Goal: Information Seeking & Learning: Learn about a topic

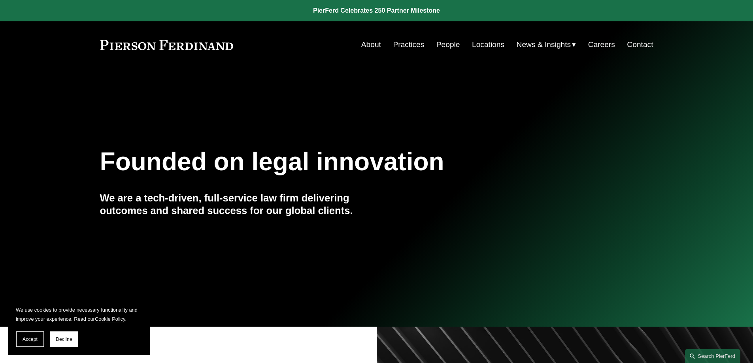
click at [482, 44] on link "Locations" at bounding box center [488, 44] width 32 height 15
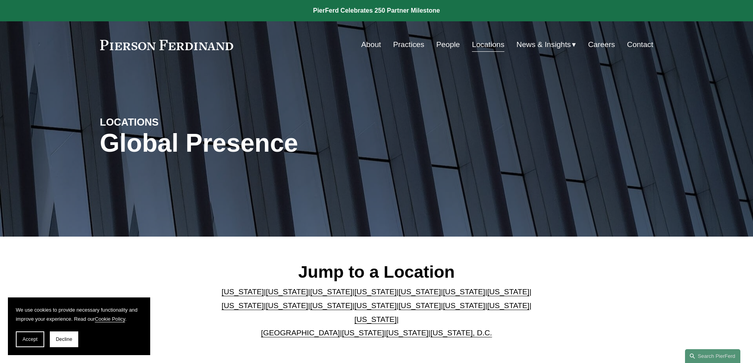
click at [264, 302] on link "[US_STATE]" at bounding box center [243, 306] width 42 height 8
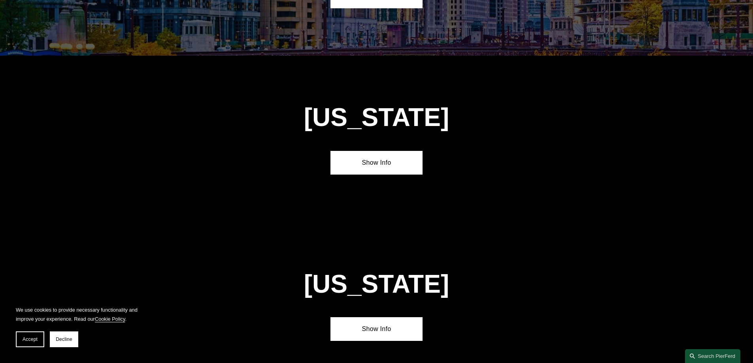
scroll to position [1525, 0]
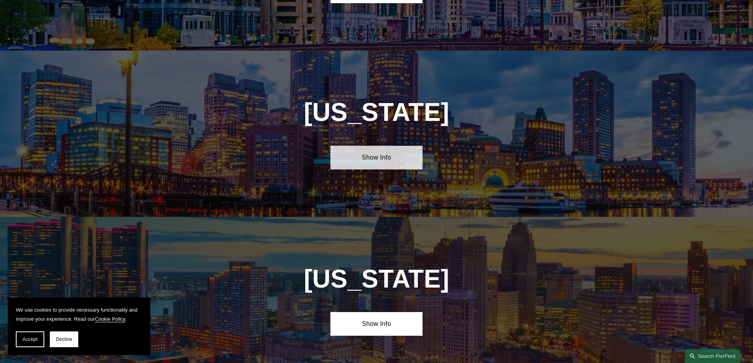
click at [380, 146] on link "Show Info" at bounding box center [377, 158] width 92 height 24
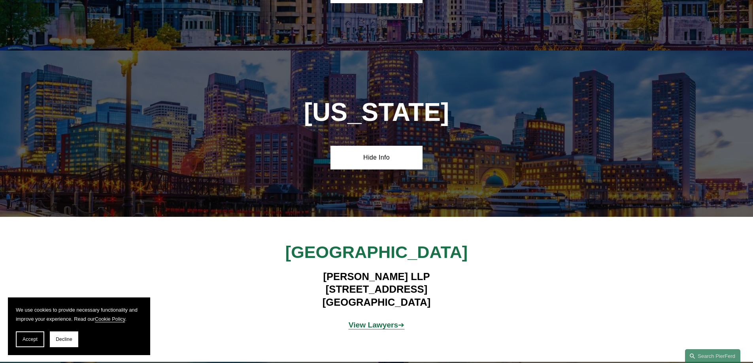
click at [382, 321] on strong "View Lawyers" at bounding box center [374, 325] width 50 height 8
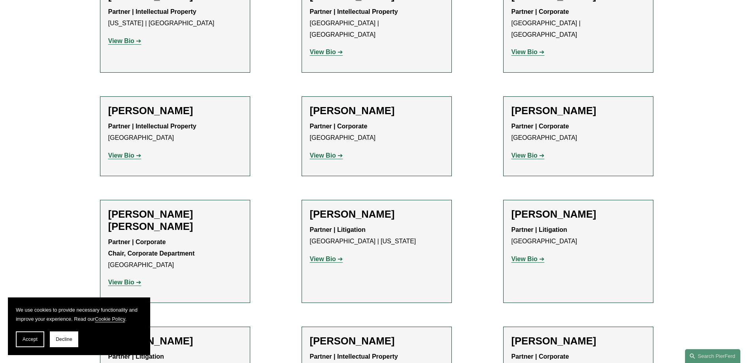
scroll to position [395, 0]
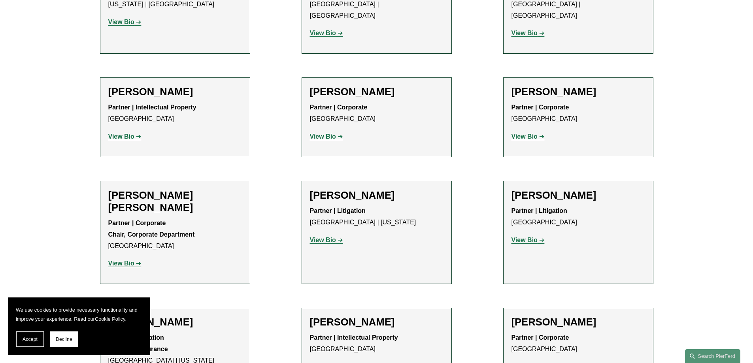
click at [326, 133] on strong "View Bio" at bounding box center [323, 136] width 26 height 7
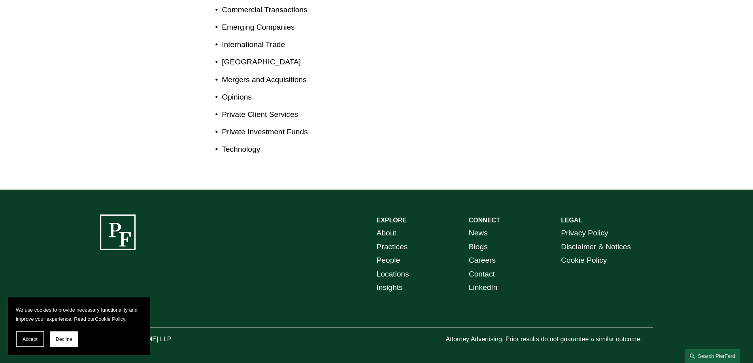
scroll to position [518, 0]
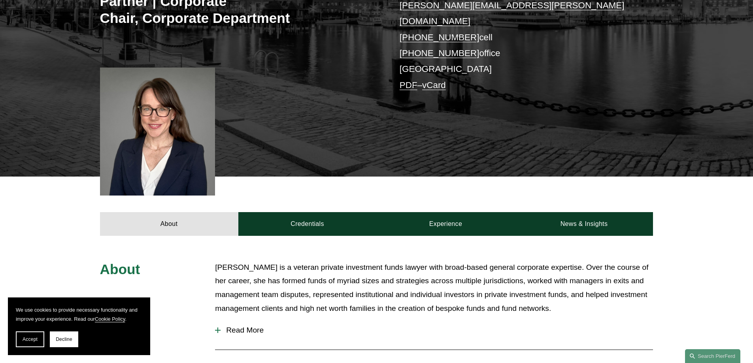
scroll to position [198, 0]
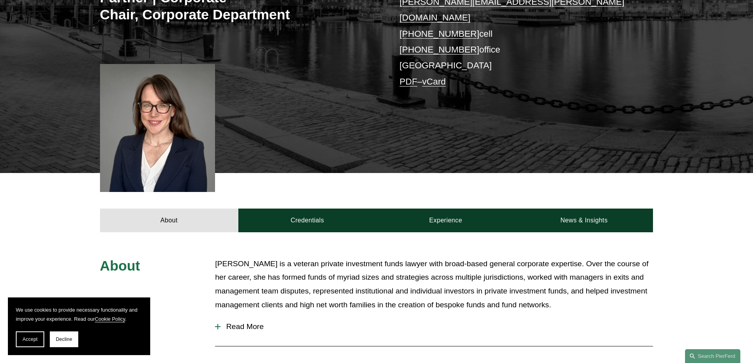
click at [253, 323] on span "Read More" at bounding box center [437, 327] width 433 height 9
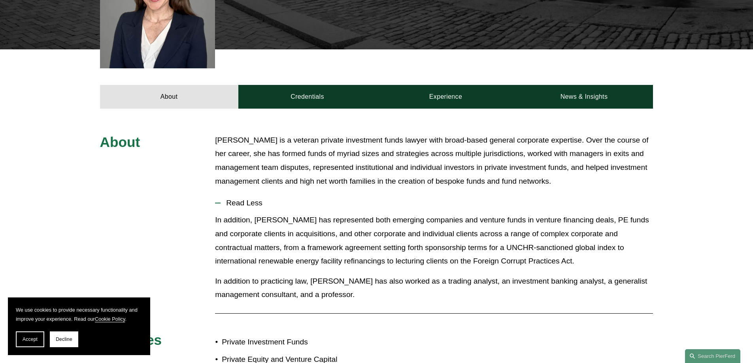
scroll to position [237, 0]
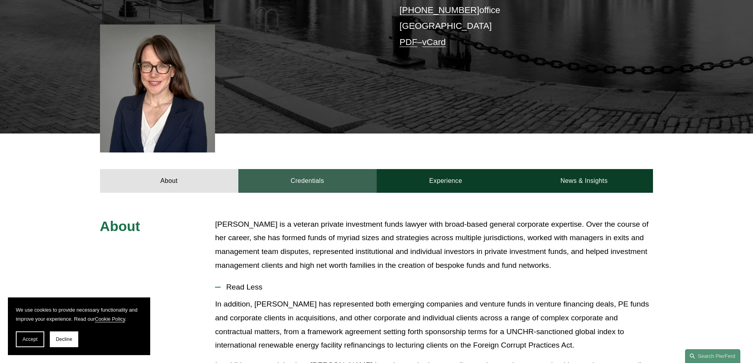
click at [310, 169] on link "Credentials" at bounding box center [307, 181] width 138 height 24
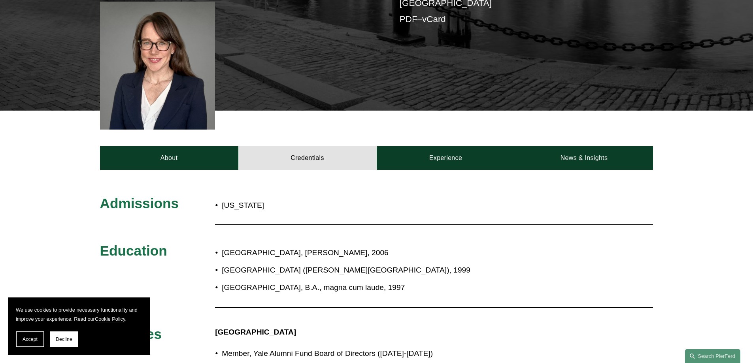
scroll to position [158, 0]
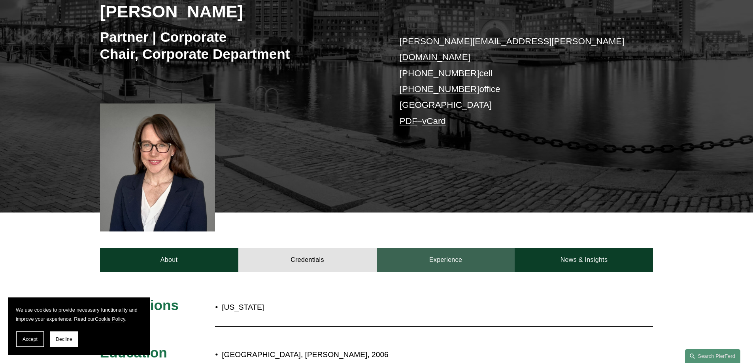
click at [439, 248] on link "Experience" at bounding box center [446, 260] width 138 height 24
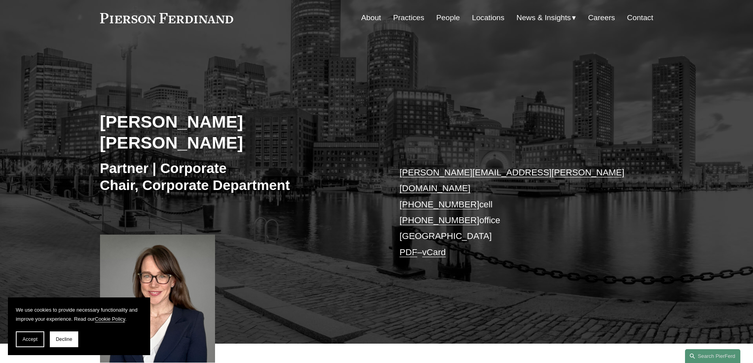
scroll to position [0, 0]
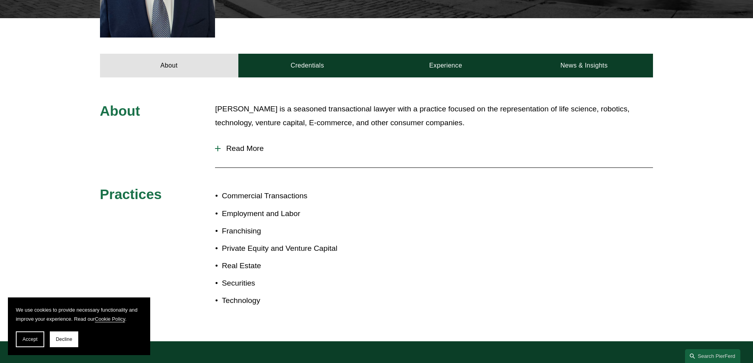
scroll to position [316, 0]
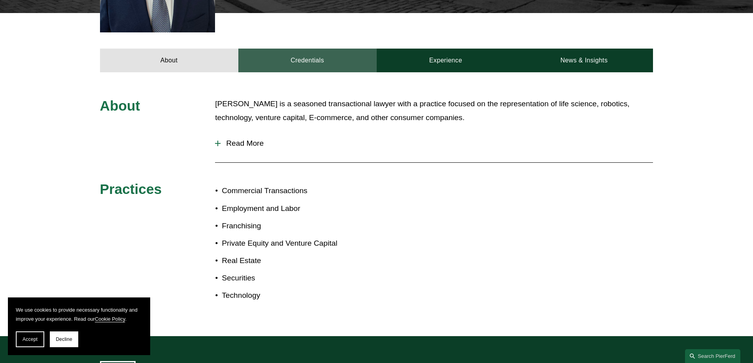
click at [292, 55] on link "Credentials" at bounding box center [307, 61] width 138 height 24
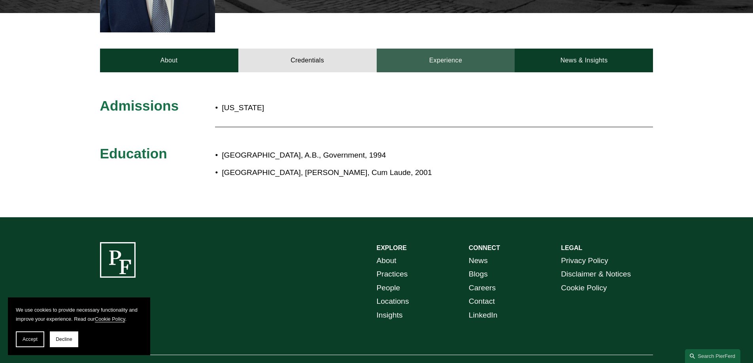
click at [440, 49] on link "Experience" at bounding box center [446, 61] width 138 height 24
